Goal: Entertainment & Leisure: Browse casually

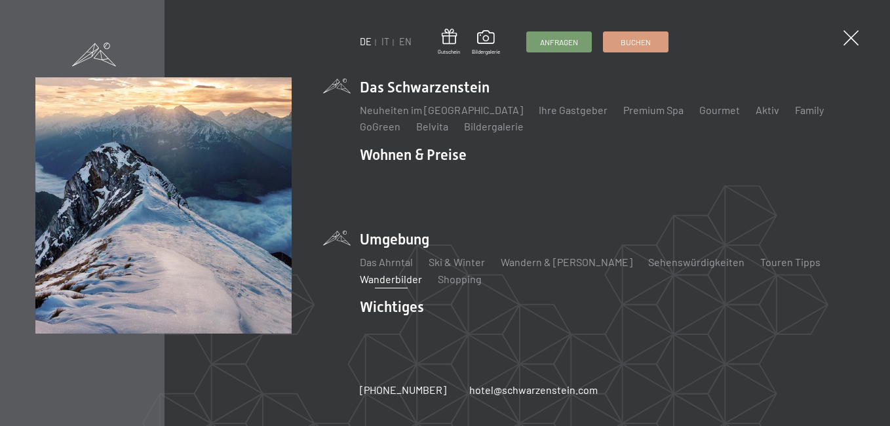
click at [388, 273] on link "Wanderbilder" at bounding box center [391, 279] width 62 height 12
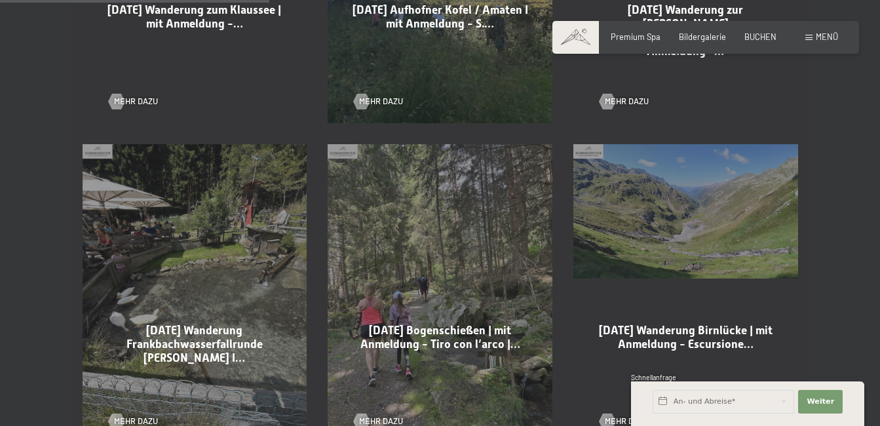
scroll to position [917, 0]
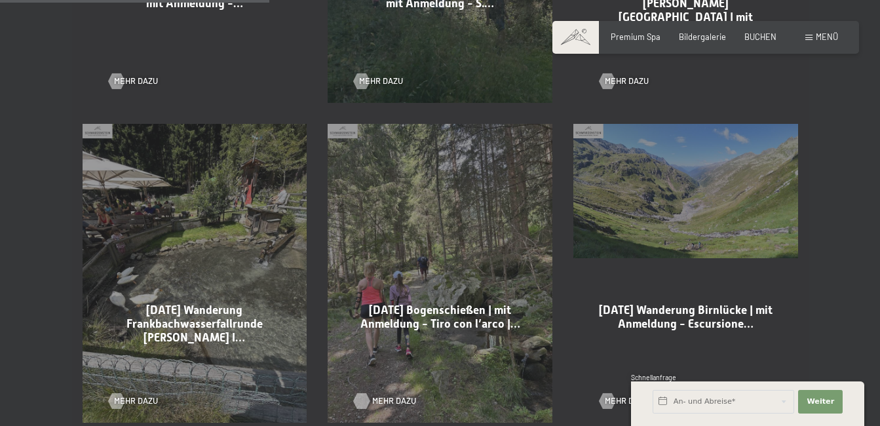
click at [362, 399] on div at bounding box center [361, 401] width 9 height 16
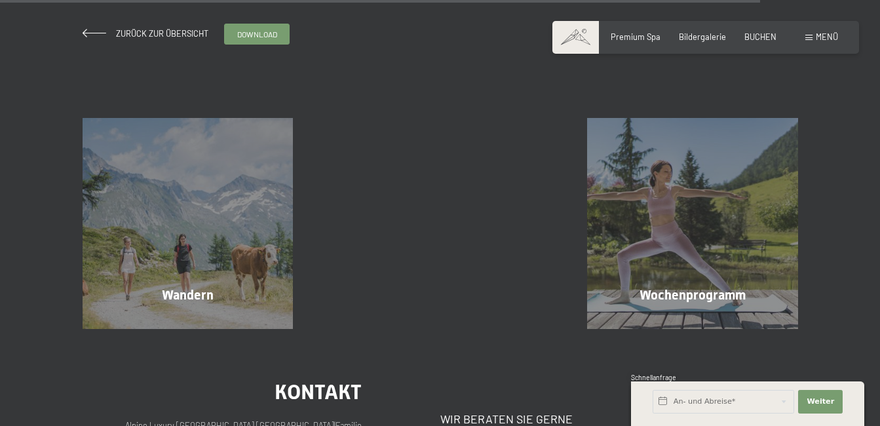
scroll to position [2817, 0]
